Goal: Check status: Check status

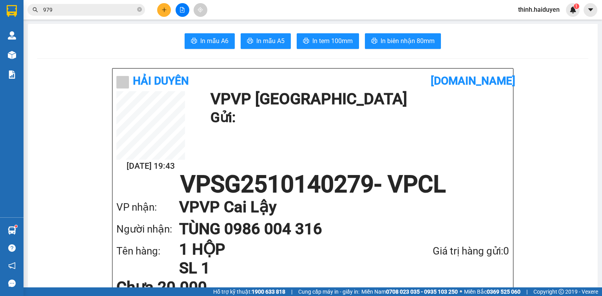
click at [103, 9] on input "979" at bounding box center [89, 9] width 93 height 9
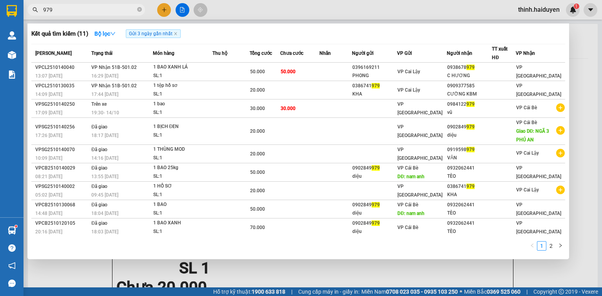
click at [103, 9] on input "979" at bounding box center [89, 9] width 93 height 9
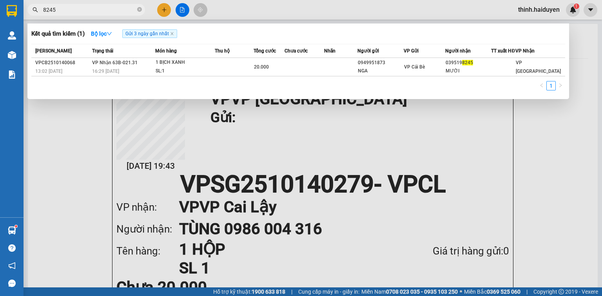
type input "8245"
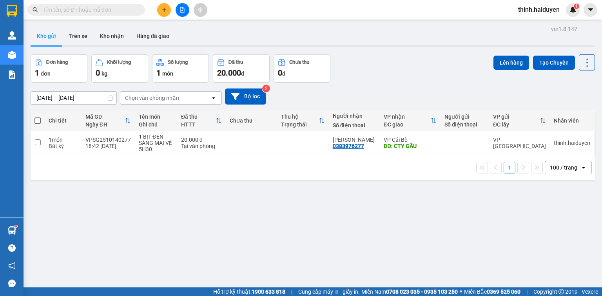
click at [103, 4] on span at bounding box center [86, 10] width 118 height 12
drag, startPoint x: 0, startPoint y: 0, endPoint x: 102, endPoint y: 11, distance: 102.6
click at [104, 8] on span at bounding box center [86, 10] width 118 height 12
click at [102, 12] on input "text" at bounding box center [89, 9] width 93 height 9
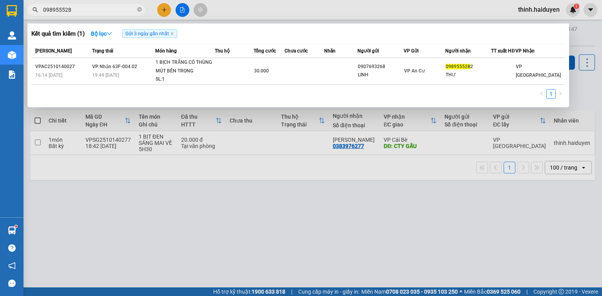
type input "0989555282"
